Goal: Task Accomplishment & Management: Manage account settings

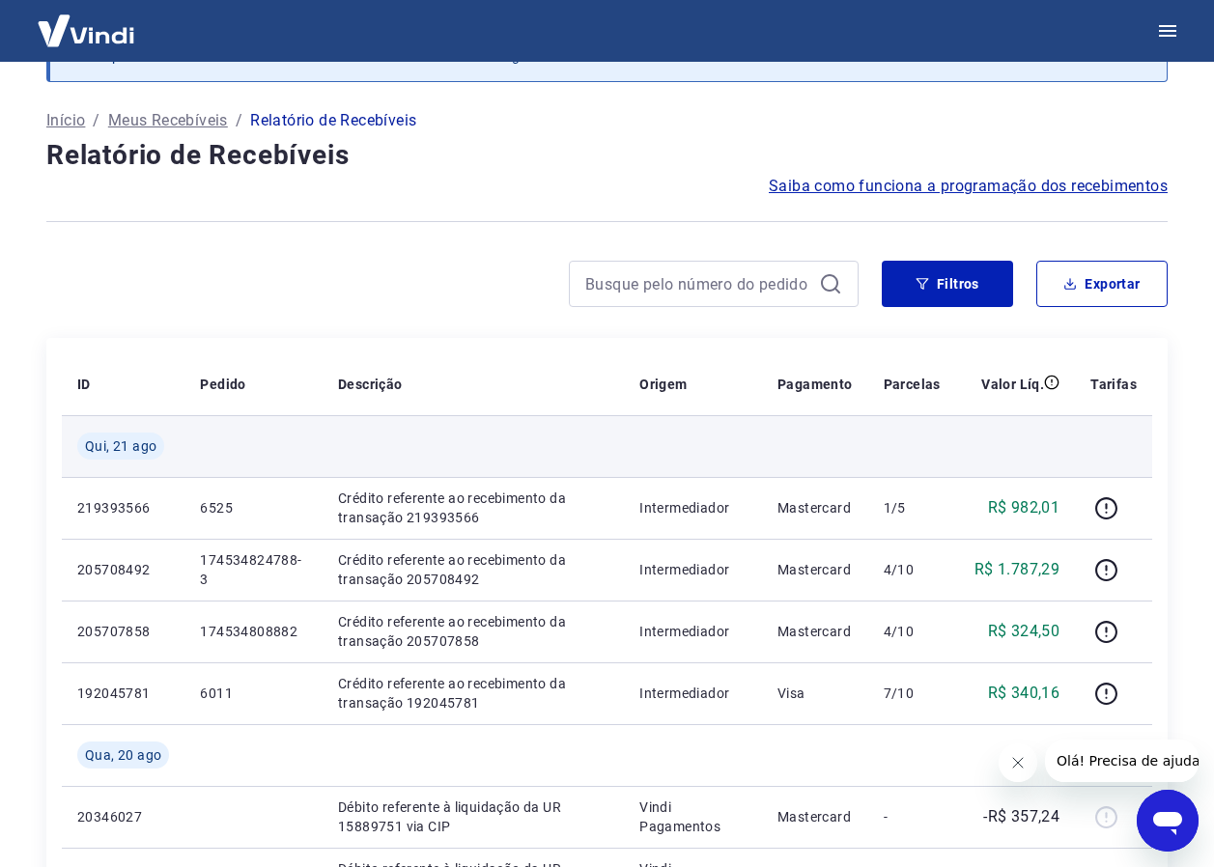
scroll to position [97, 0]
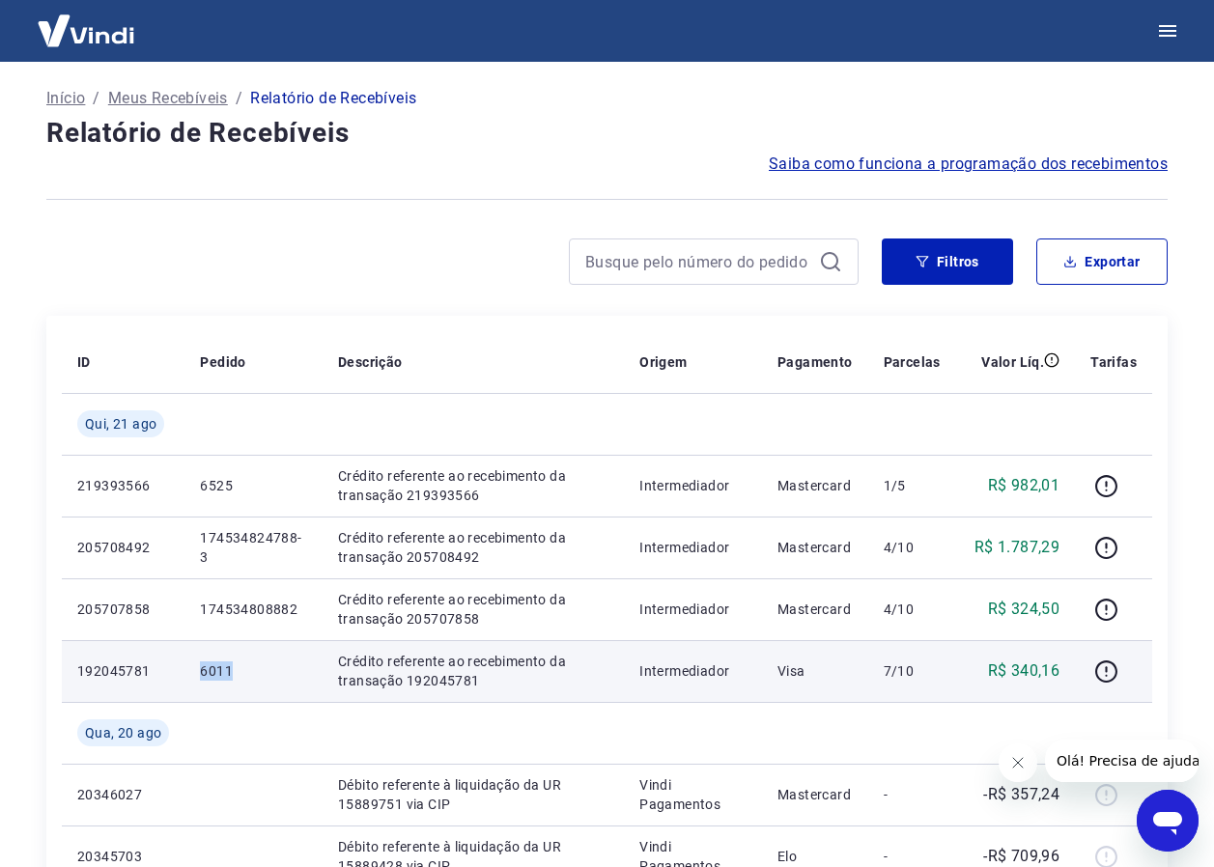
drag, startPoint x: 197, startPoint y: 676, endPoint x: 241, endPoint y: 668, distance: 44.1
click at [241, 668] on td "6011" at bounding box center [253, 671] width 138 height 62
drag, startPoint x: 241, startPoint y: 668, endPoint x: 216, endPoint y: 668, distance: 24.1
copy p "6011"
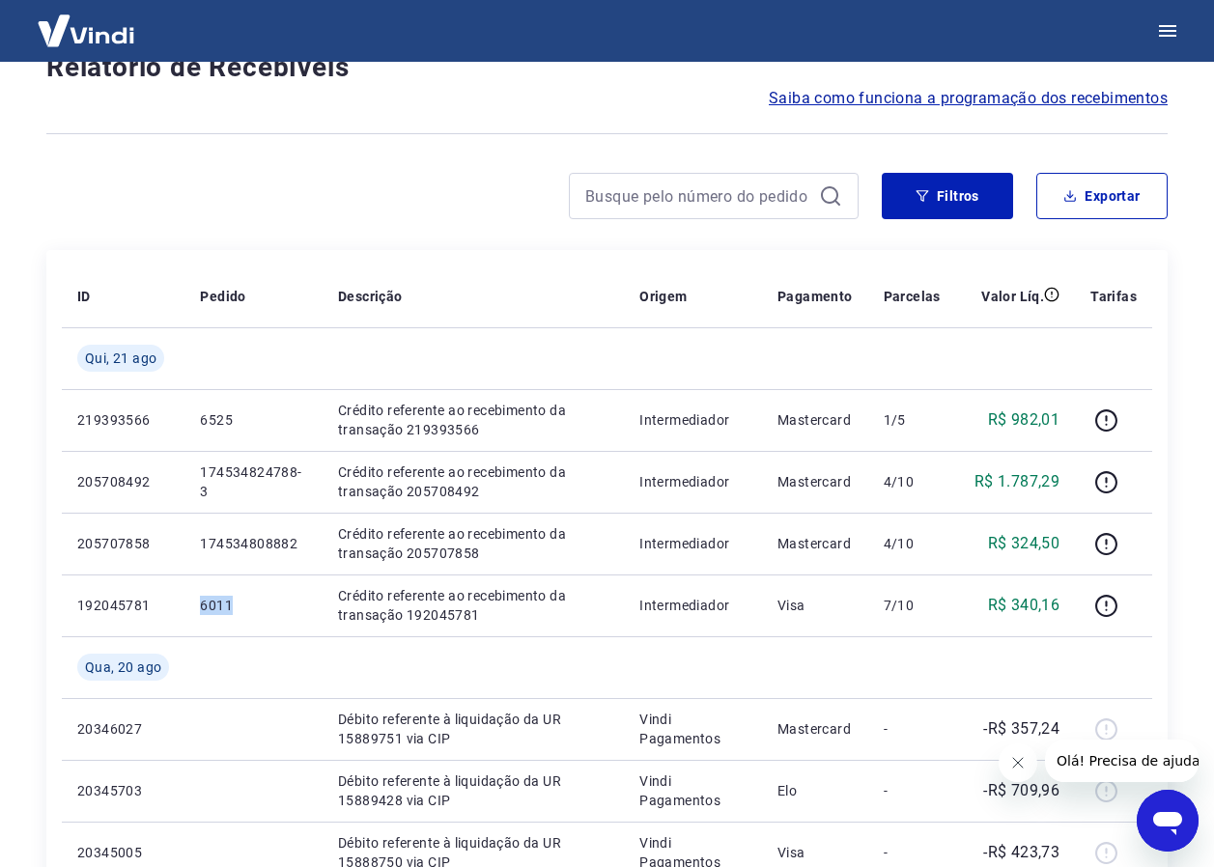
scroll to position [193, 0]
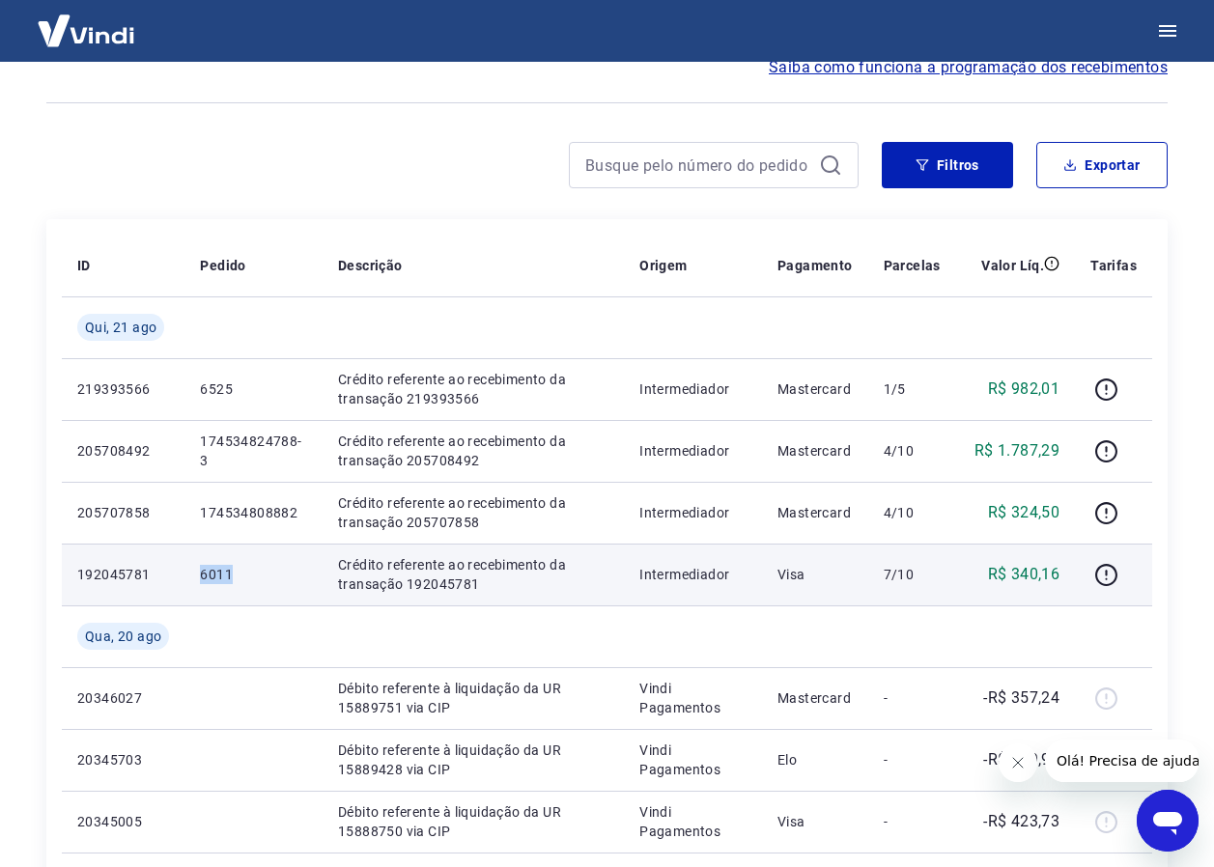
click at [254, 559] on td "6011" at bounding box center [253, 575] width 138 height 62
click at [205, 571] on p "6011" at bounding box center [253, 574] width 107 height 19
click at [198, 576] on td "6011" at bounding box center [253, 575] width 138 height 62
drag, startPoint x: 200, startPoint y: 574, endPoint x: 268, endPoint y: 580, distance: 67.9
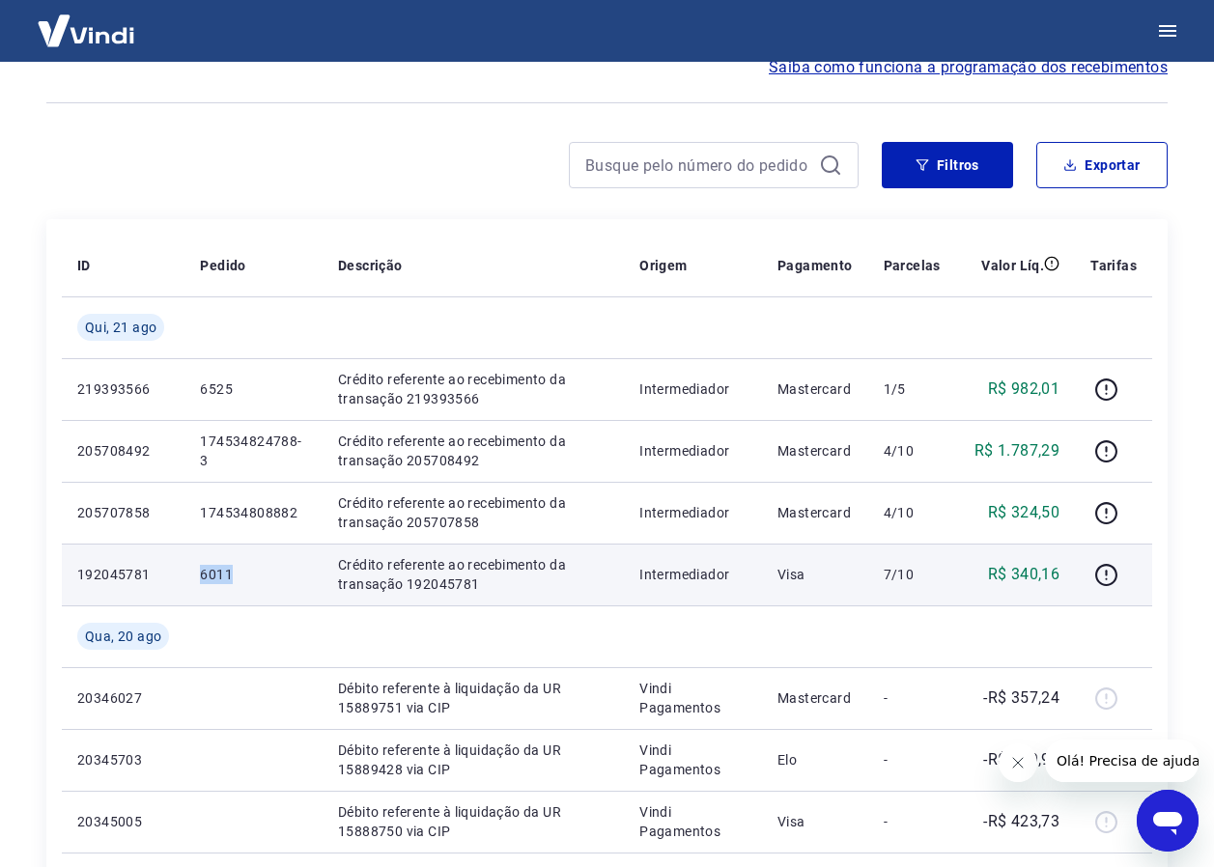
click at [268, 580] on p "6011" at bounding box center [253, 574] width 107 height 19
drag, startPoint x: 268, startPoint y: 580, endPoint x: 219, endPoint y: 578, distance: 48.3
copy p "6011"
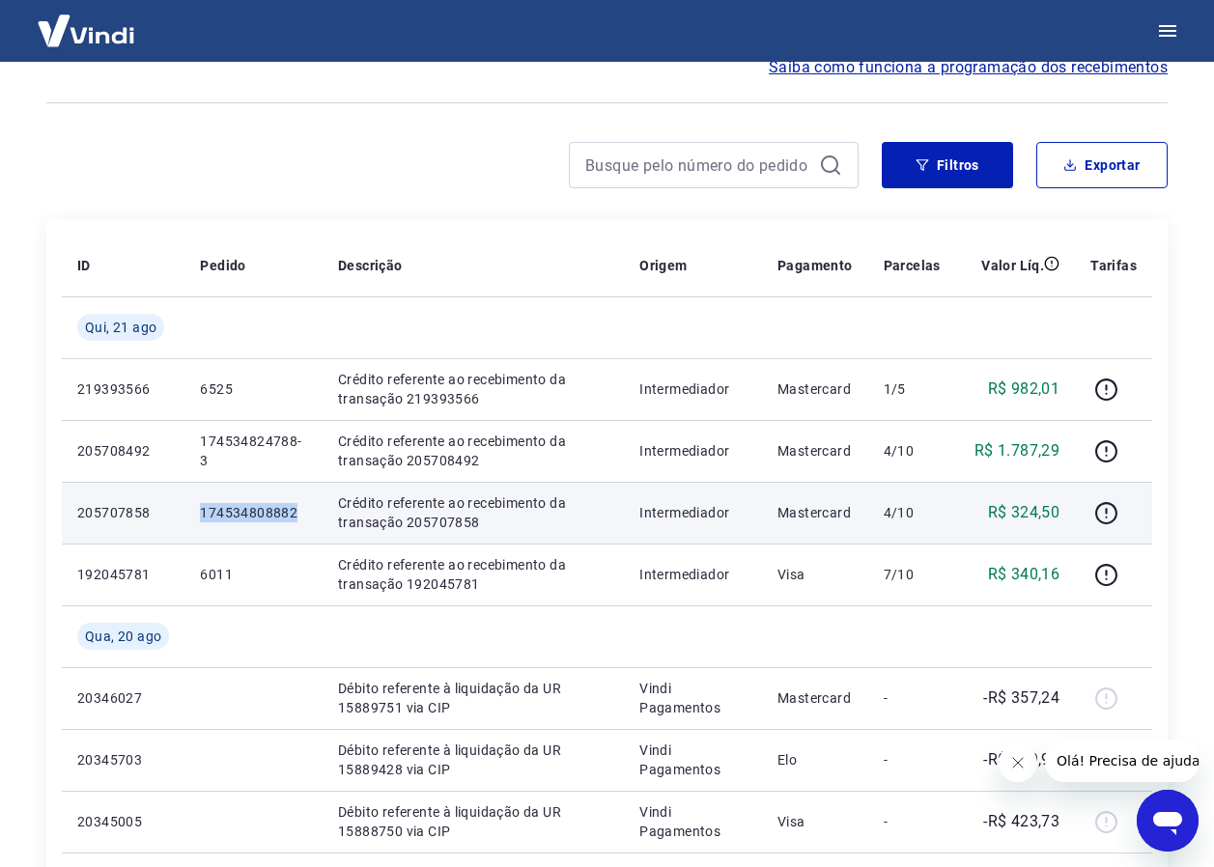
drag, startPoint x: 197, startPoint y: 514, endPoint x: 295, endPoint y: 514, distance: 97.6
click at [295, 514] on td "174534808882" at bounding box center [253, 513] width 138 height 62
drag, startPoint x: 295, startPoint y: 514, endPoint x: 258, endPoint y: 512, distance: 36.8
copy p "174534808882"
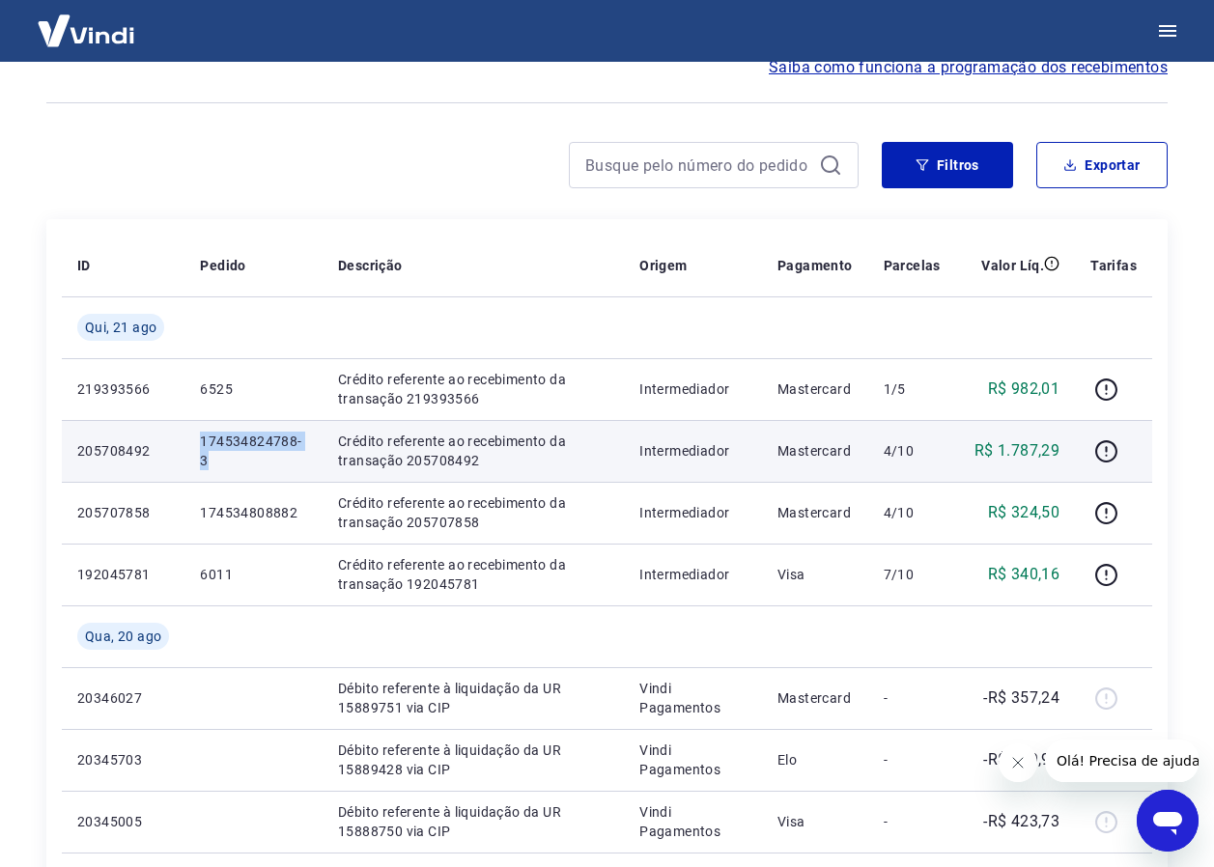
drag, startPoint x: 196, startPoint y: 443, endPoint x: 260, endPoint y: 462, distance: 66.3
click at [260, 462] on td "174534824788-3" at bounding box center [253, 451] width 138 height 62
copy p "174534824788-3"
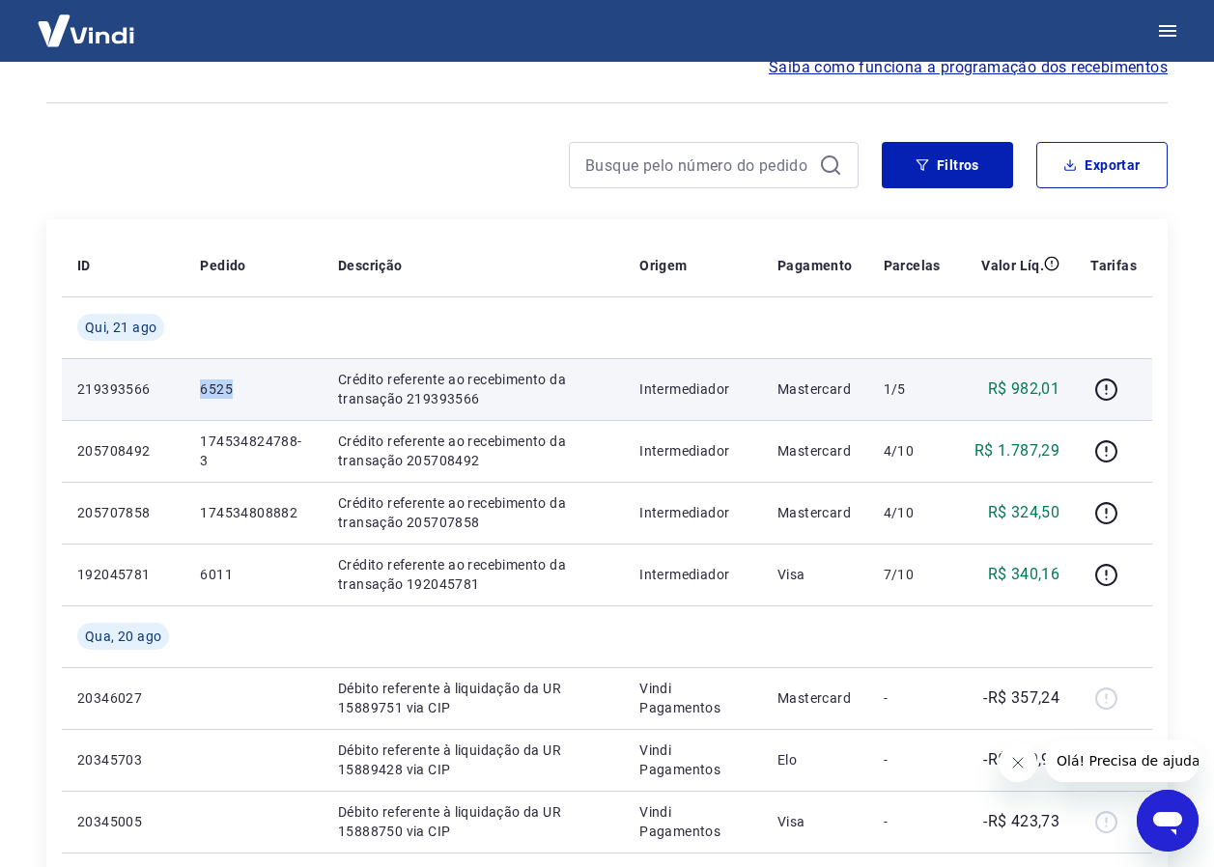
drag, startPoint x: 192, startPoint y: 392, endPoint x: 232, endPoint y: 400, distance: 40.3
click at [232, 400] on td "6525" at bounding box center [253, 389] width 138 height 62
drag, startPoint x: 232, startPoint y: 400, endPoint x: 219, endPoint y: 392, distance: 14.7
copy p "6525"
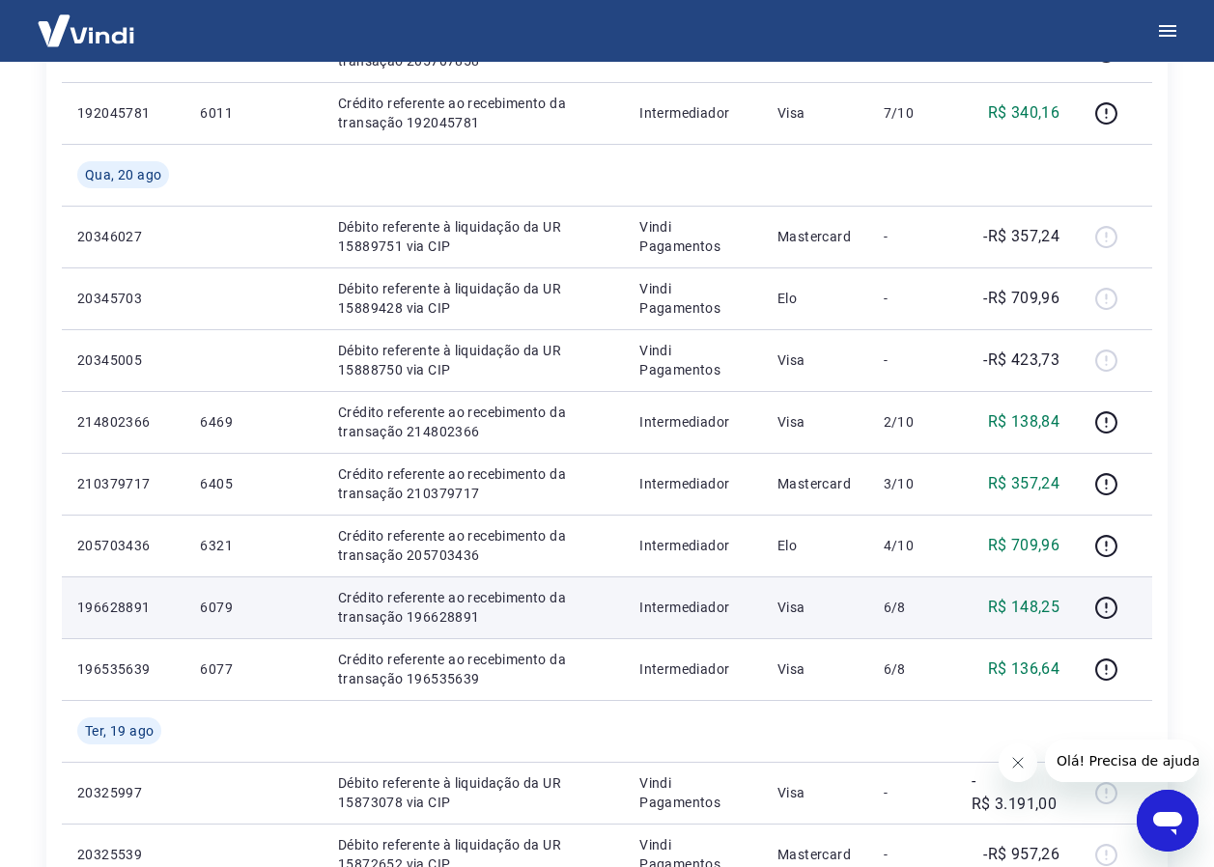
scroll to position [676, 0]
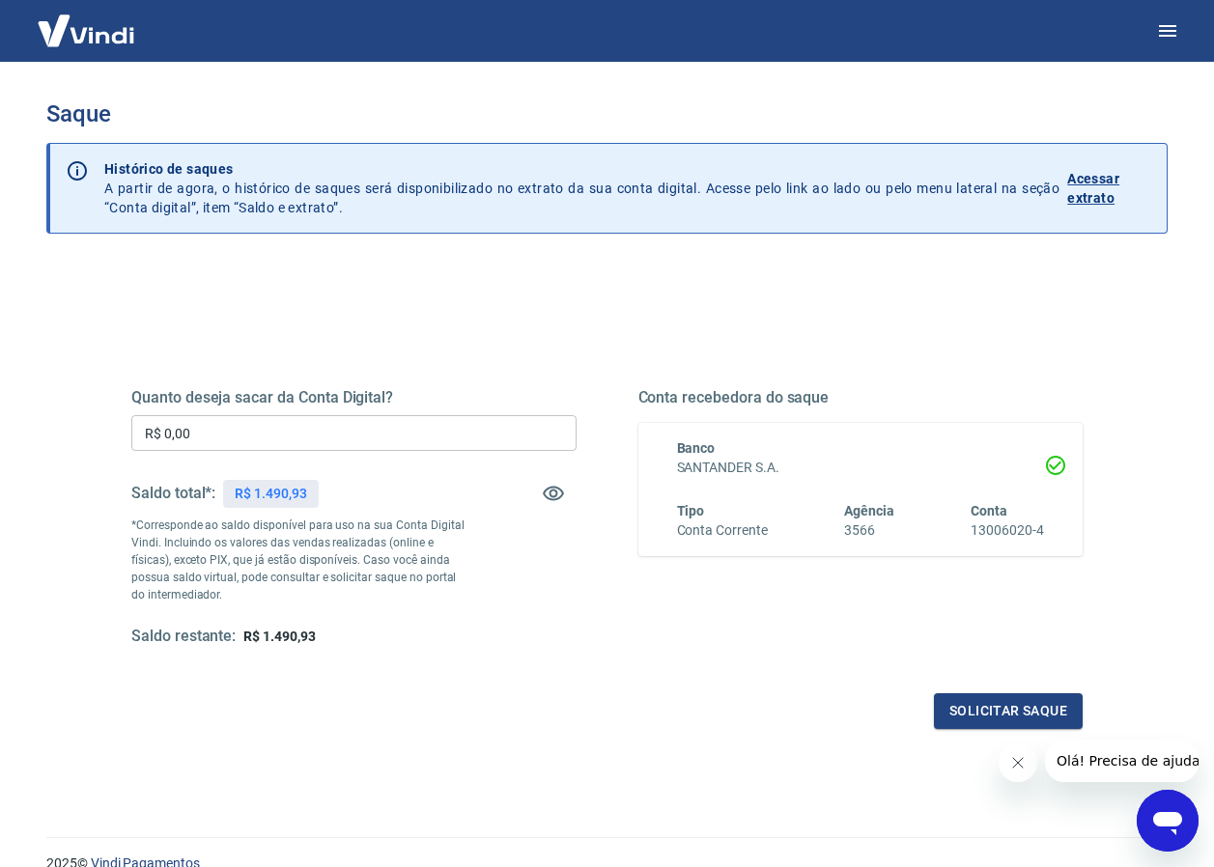
click at [309, 441] on input "R$ 0,00" at bounding box center [353, 433] width 445 height 36
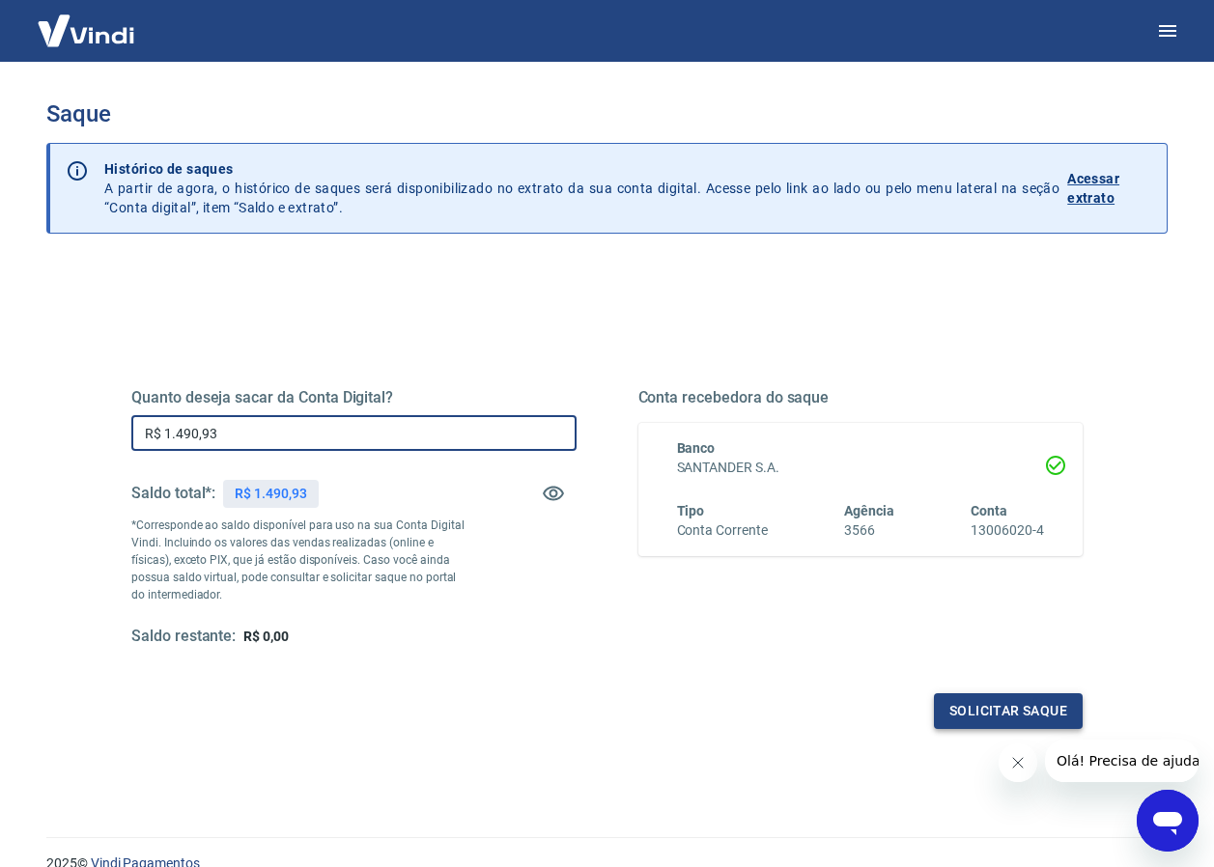
type input "R$ 1.490,93"
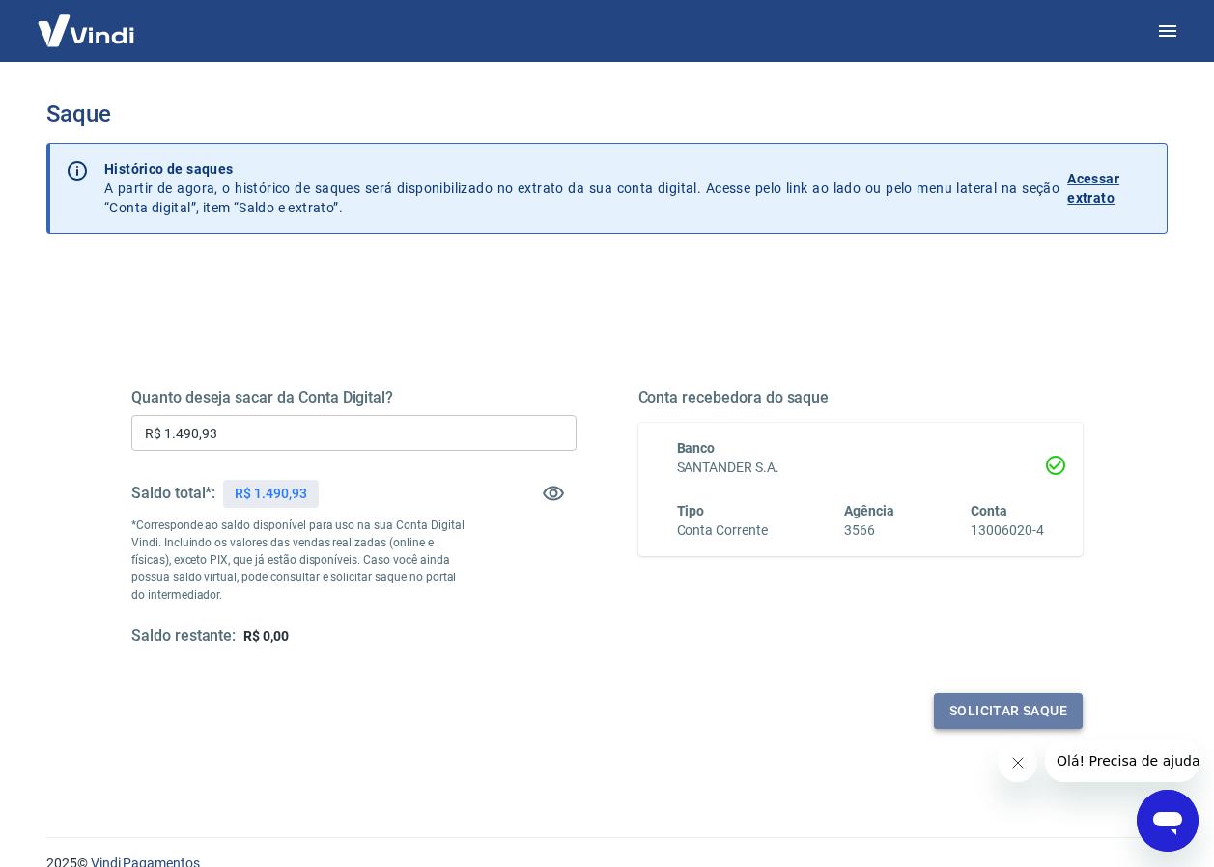
click at [1005, 715] on button "Solicitar saque" at bounding box center [1008, 712] width 149 height 36
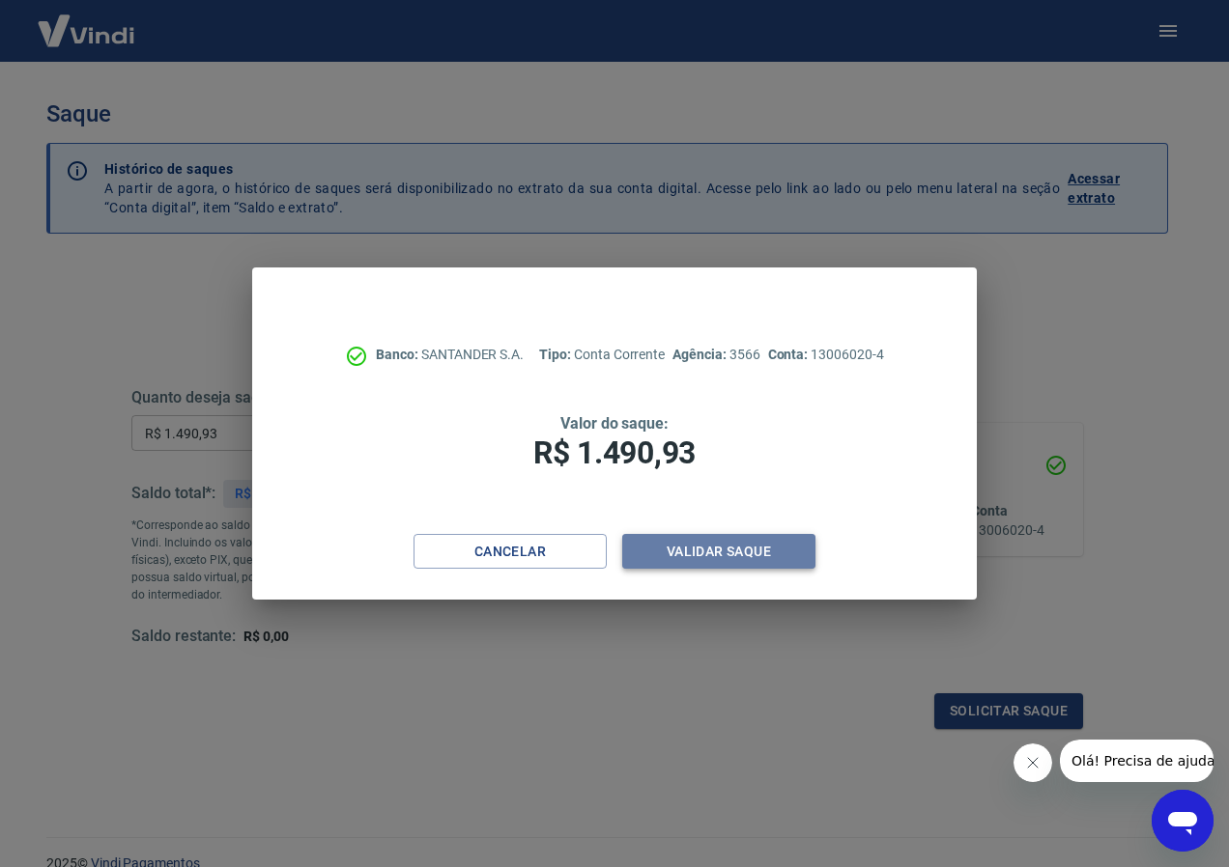
click at [709, 552] on button "Validar saque" at bounding box center [718, 552] width 193 height 36
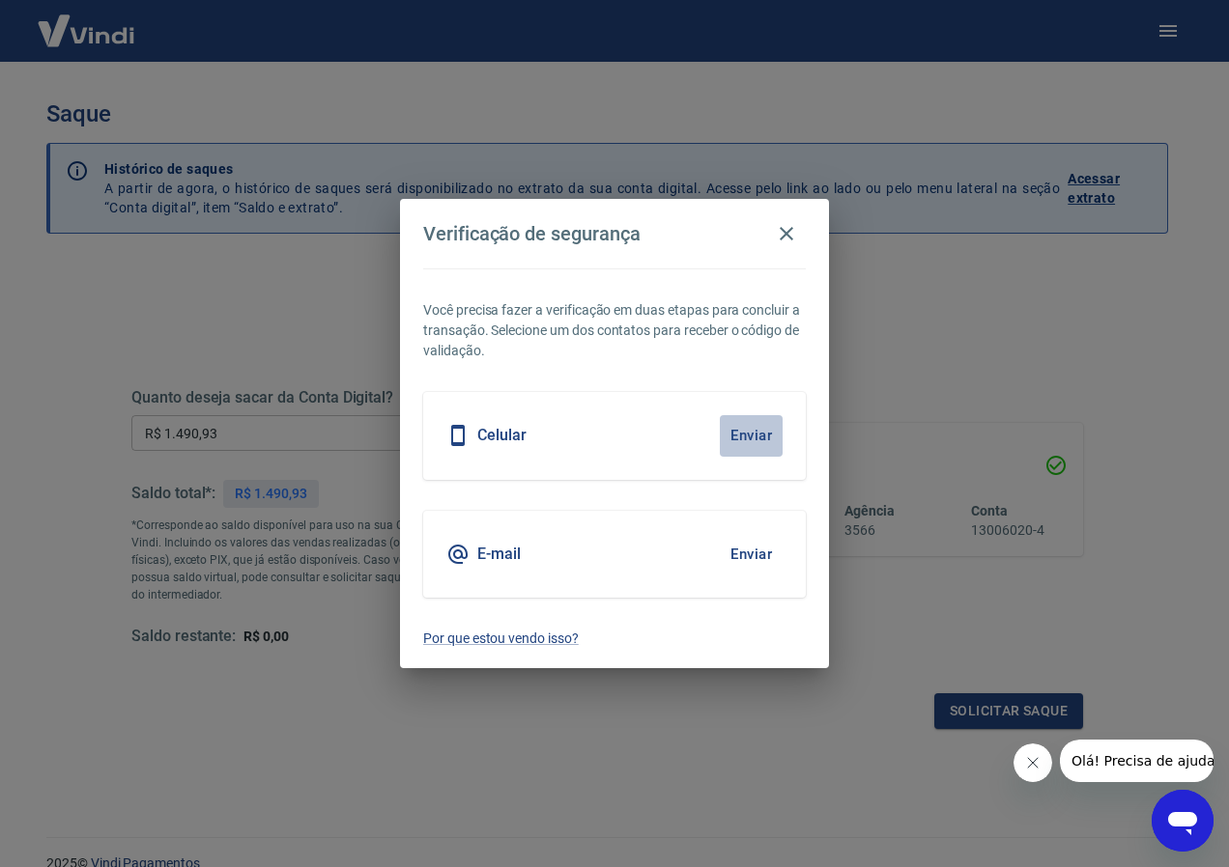
click at [765, 430] on button "Enviar" at bounding box center [751, 435] width 63 height 41
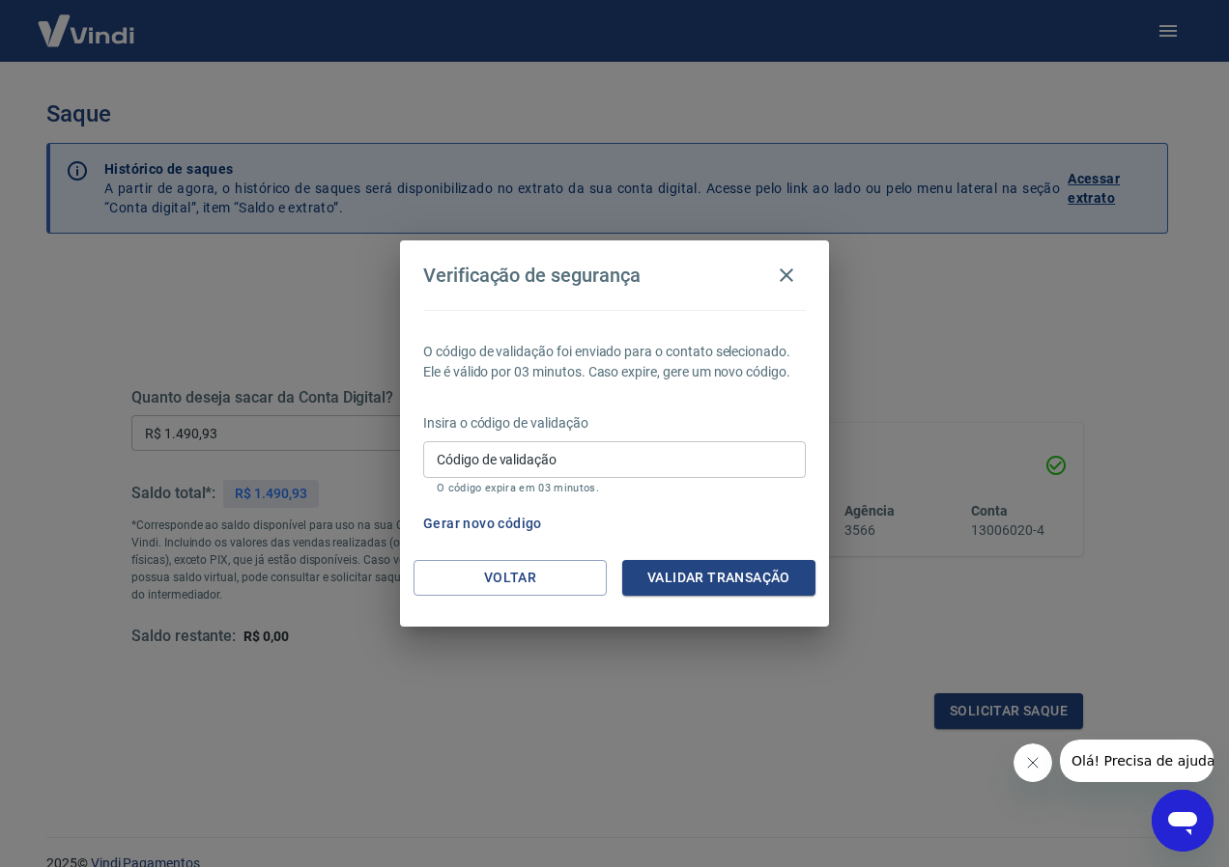
click at [514, 473] on input "Código de validação" at bounding box center [614, 459] width 382 height 36
type input "645439"
click at [694, 572] on button "Validar transação" at bounding box center [718, 578] width 193 height 36
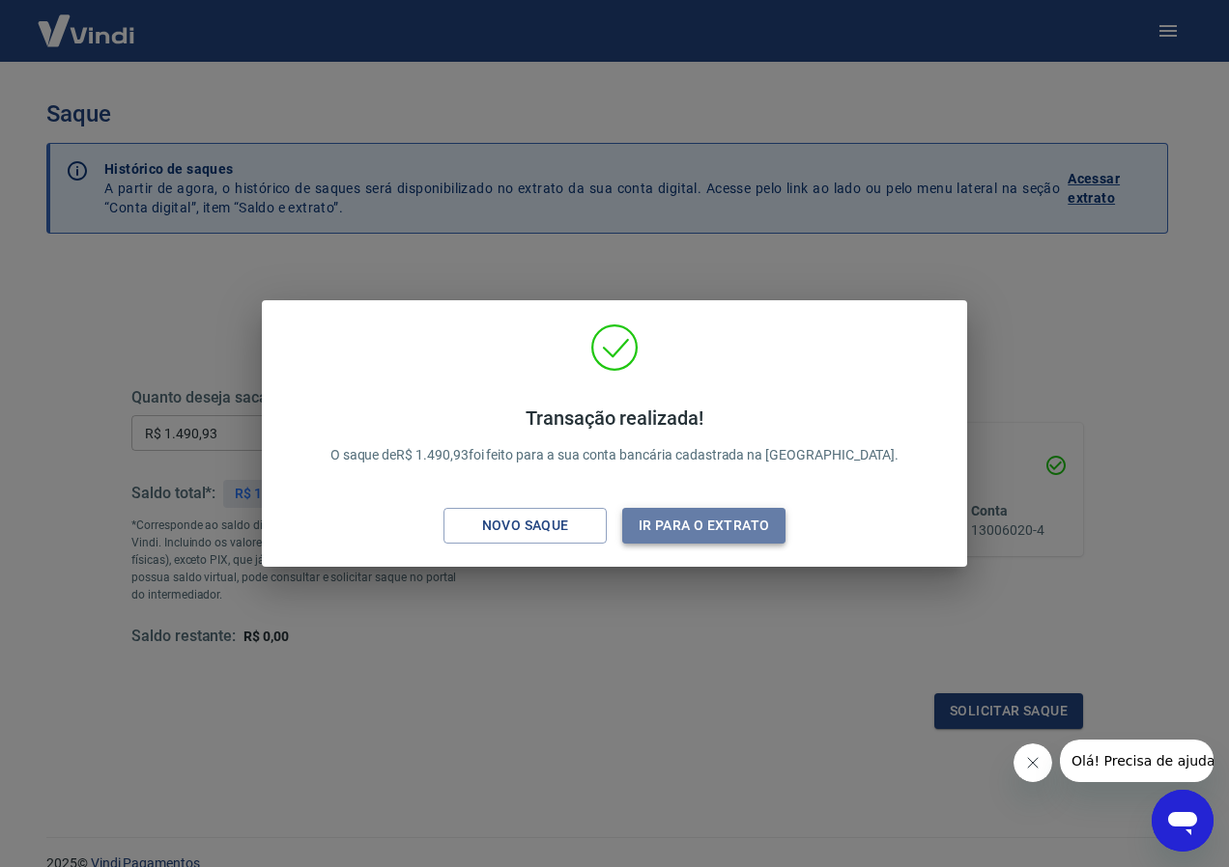
click at [736, 528] on button "Ir para o extrato" at bounding box center [703, 526] width 163 height 36
